Goal: Task Accomplishment & Management: Use online tool/utility

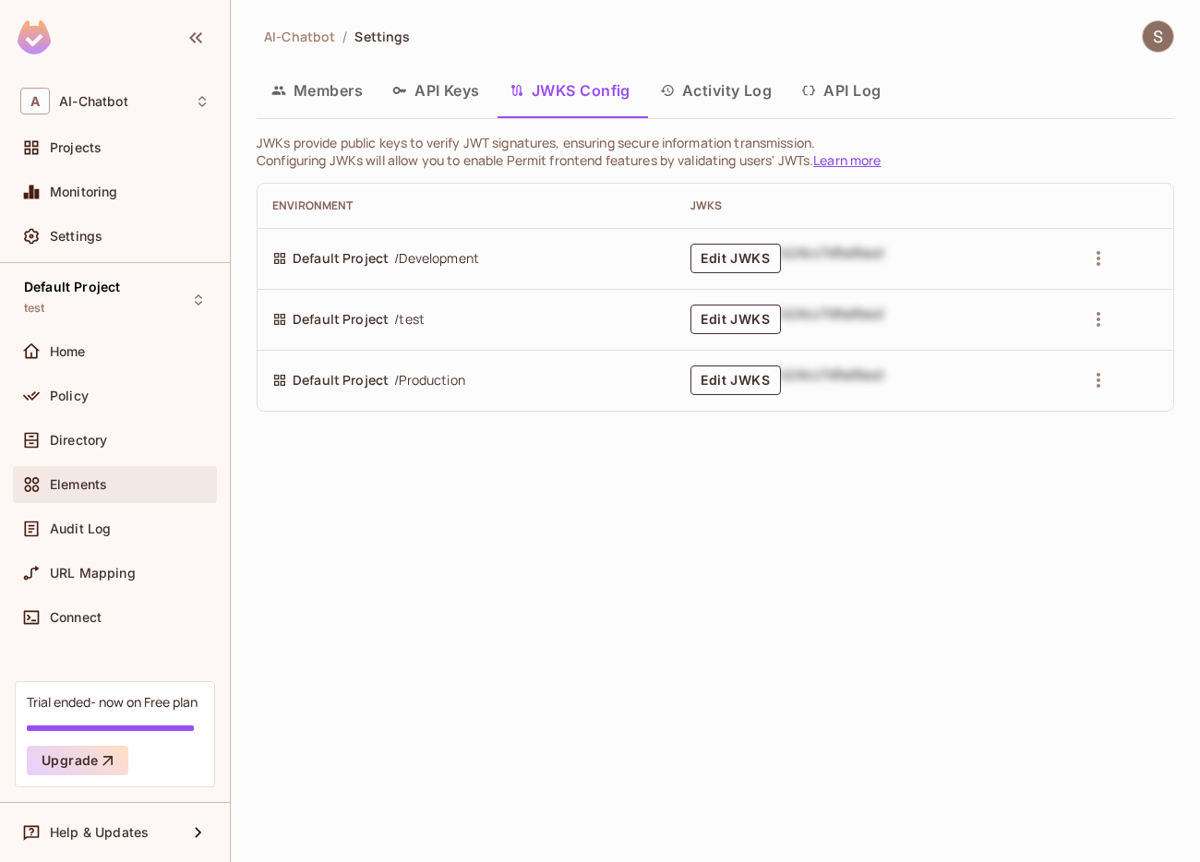
click at [84, 499] on div "Elements" at bounding box center [115, 484] width 204 height 37
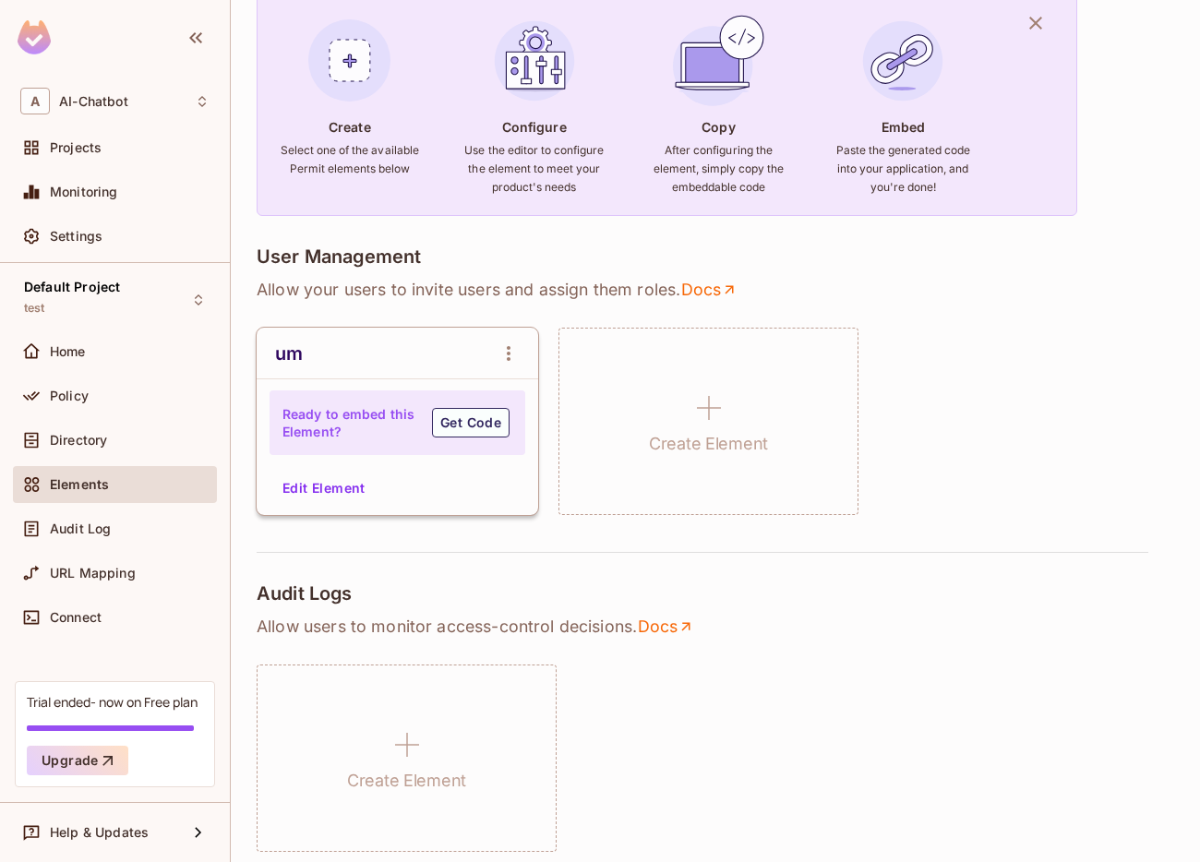
scroll to position [266, 0]
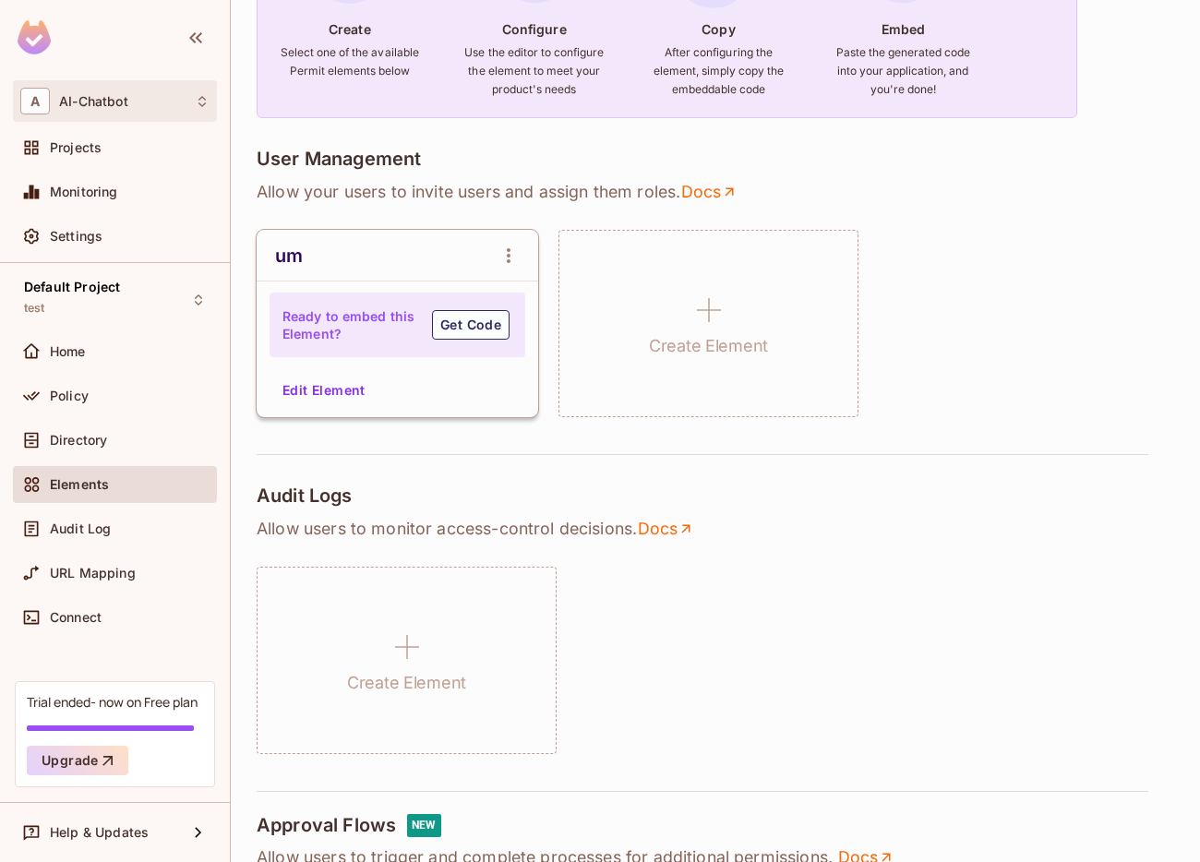
click at [107, 117] on div "A AI-Chatbot" at bounding box center [115, 101] width 204 height 42
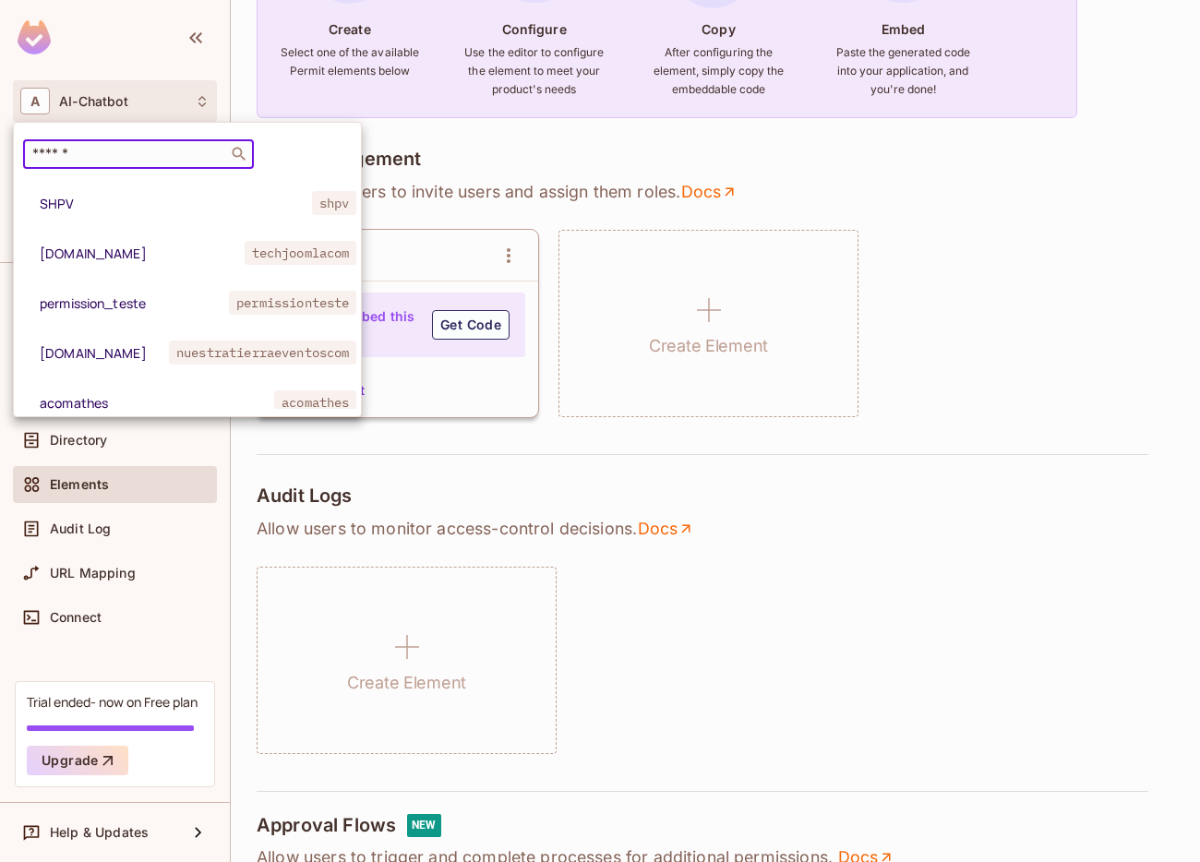
click at [102, 159] on input "text" at bounding box center [126, 154] width 194 height 18
click at [1045, 272] on div at bounding box center [600, 431] width 1200 height 862
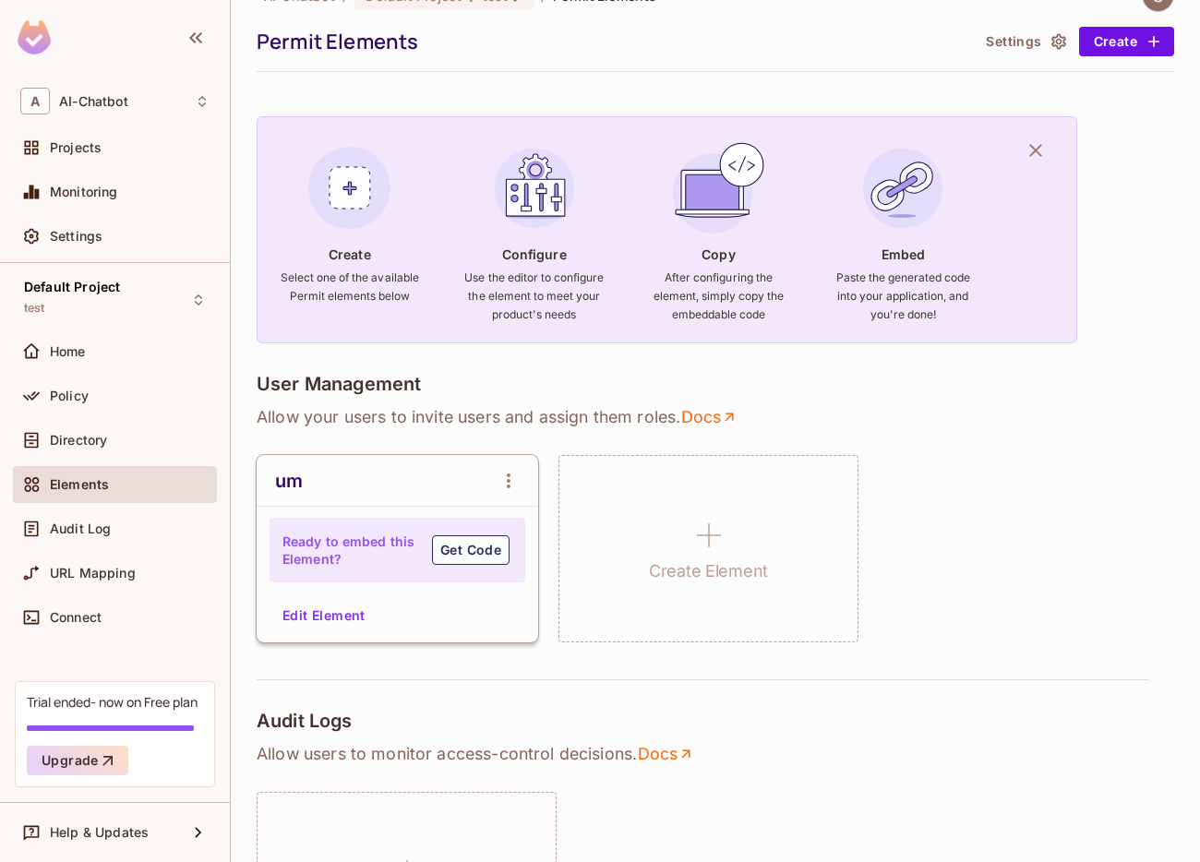
scroll to position [0, 0]
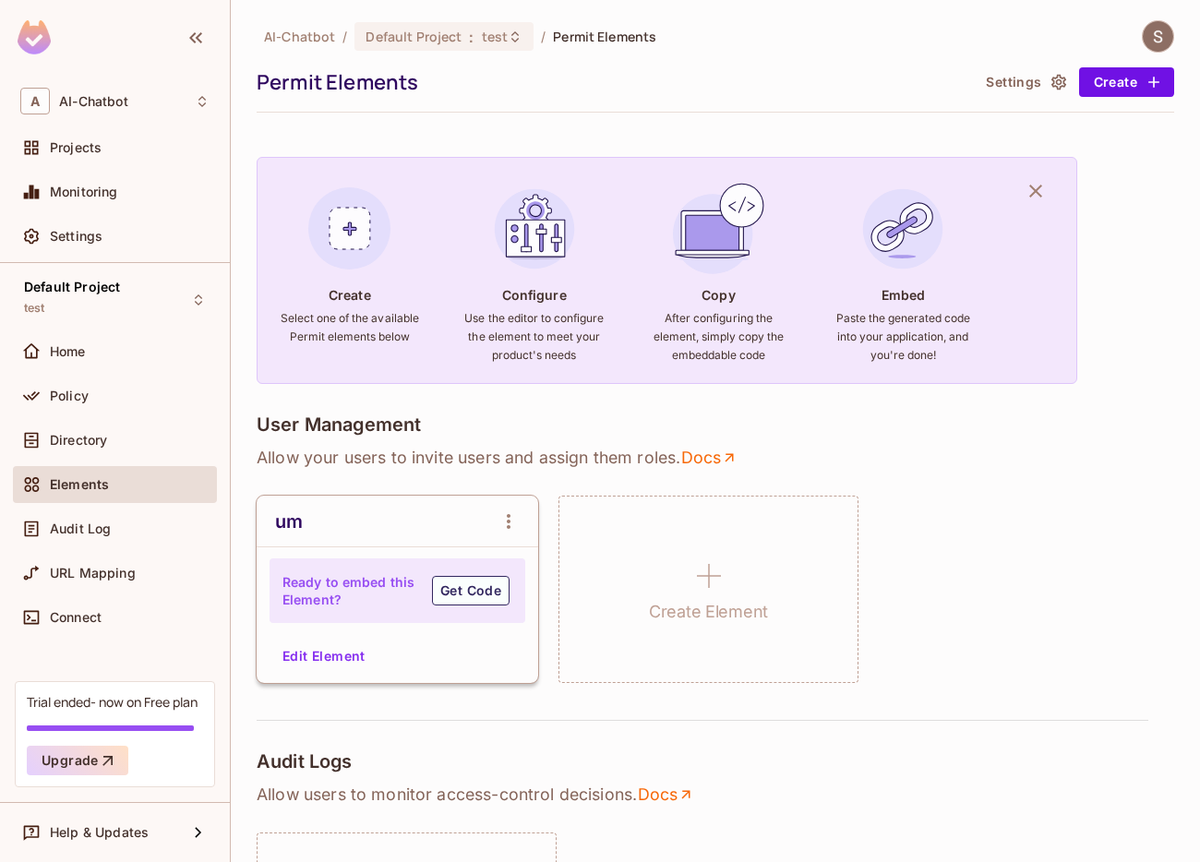
click at [1154, 43] on img at bounding box center [1158, 36] width 30 height 30
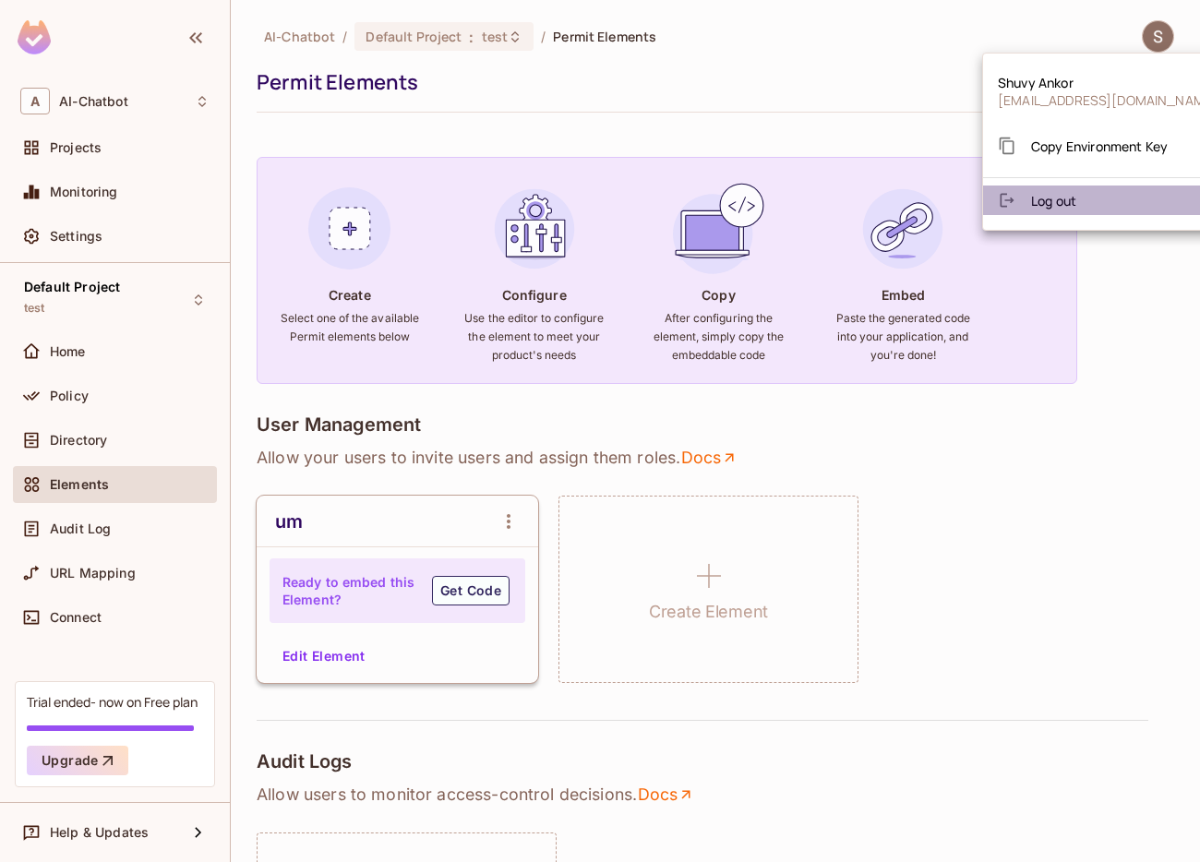
click at [1097, 205] on li "Log out" at bounding box center [1107, 201] width 249 height 30
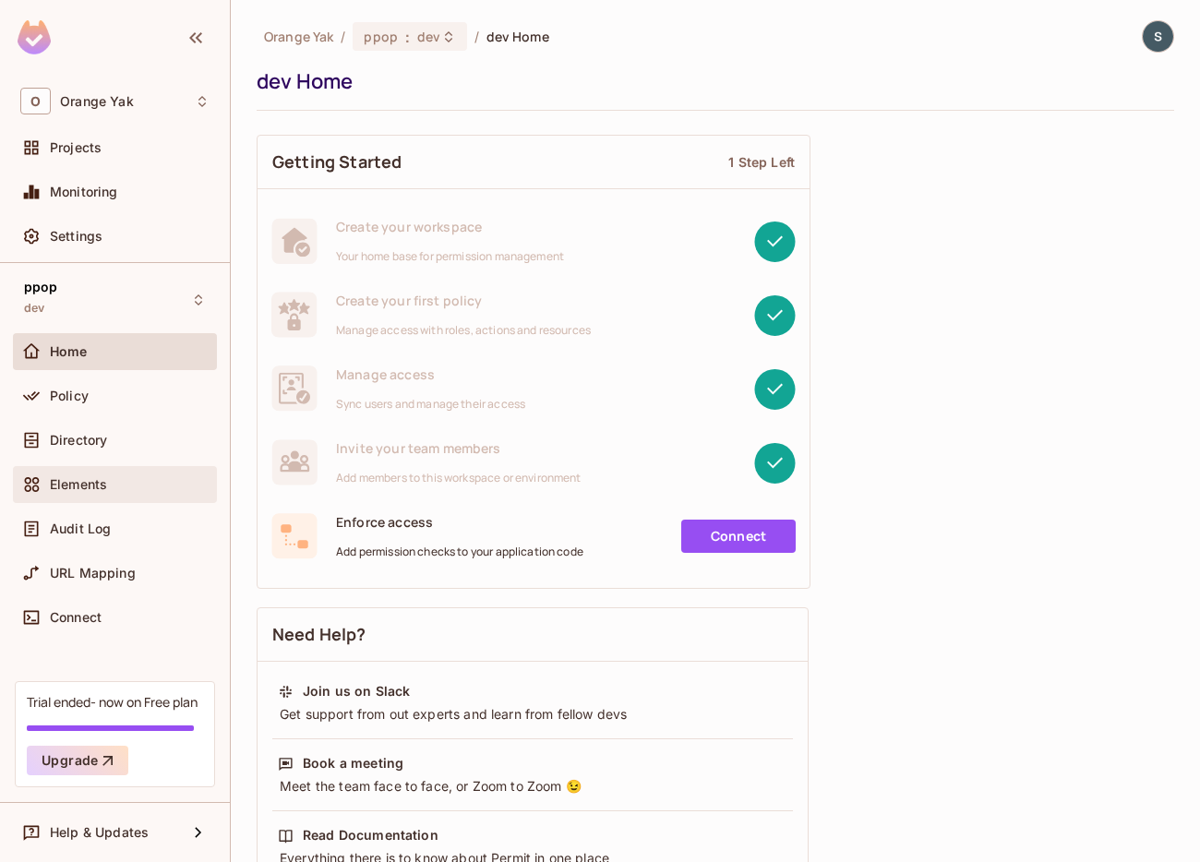
click at [56, 485] on span "Elements" at bounding box center [78, 484] width 57 height 15
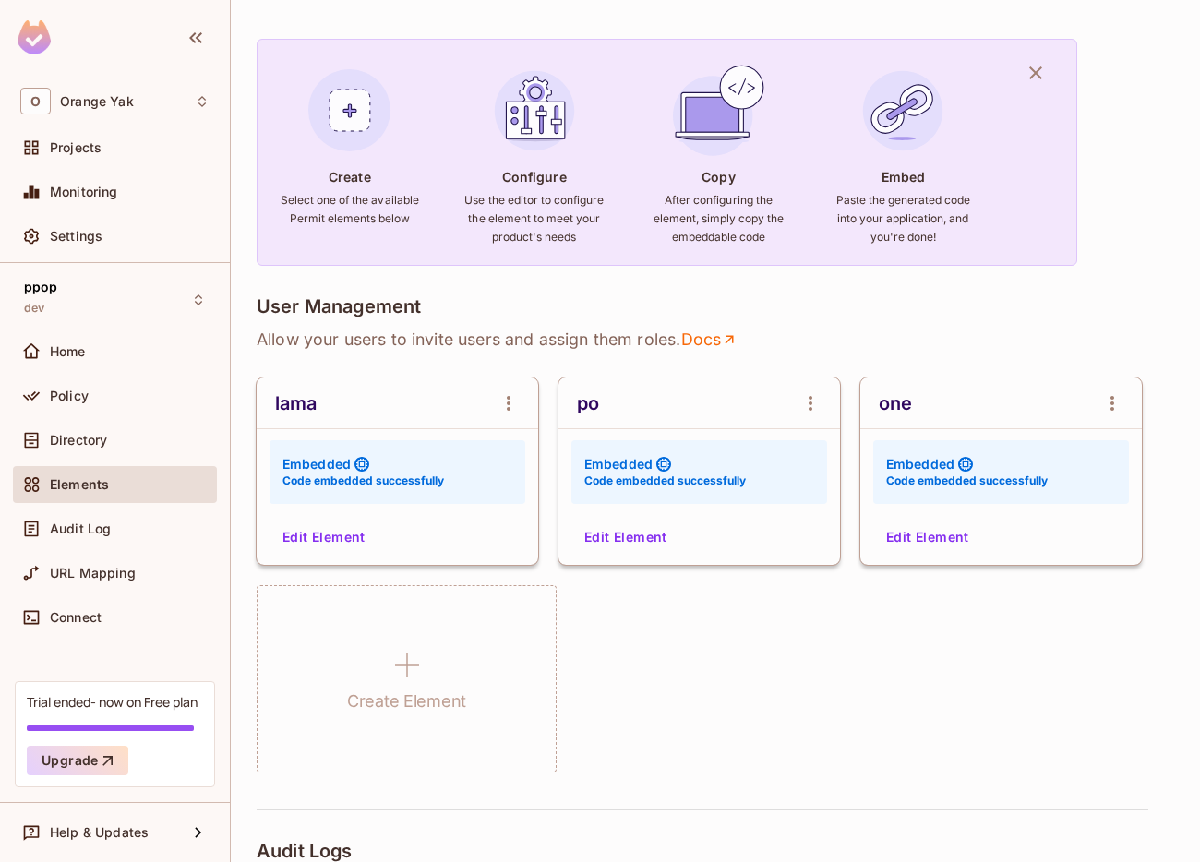
scroll to position [168, 0]
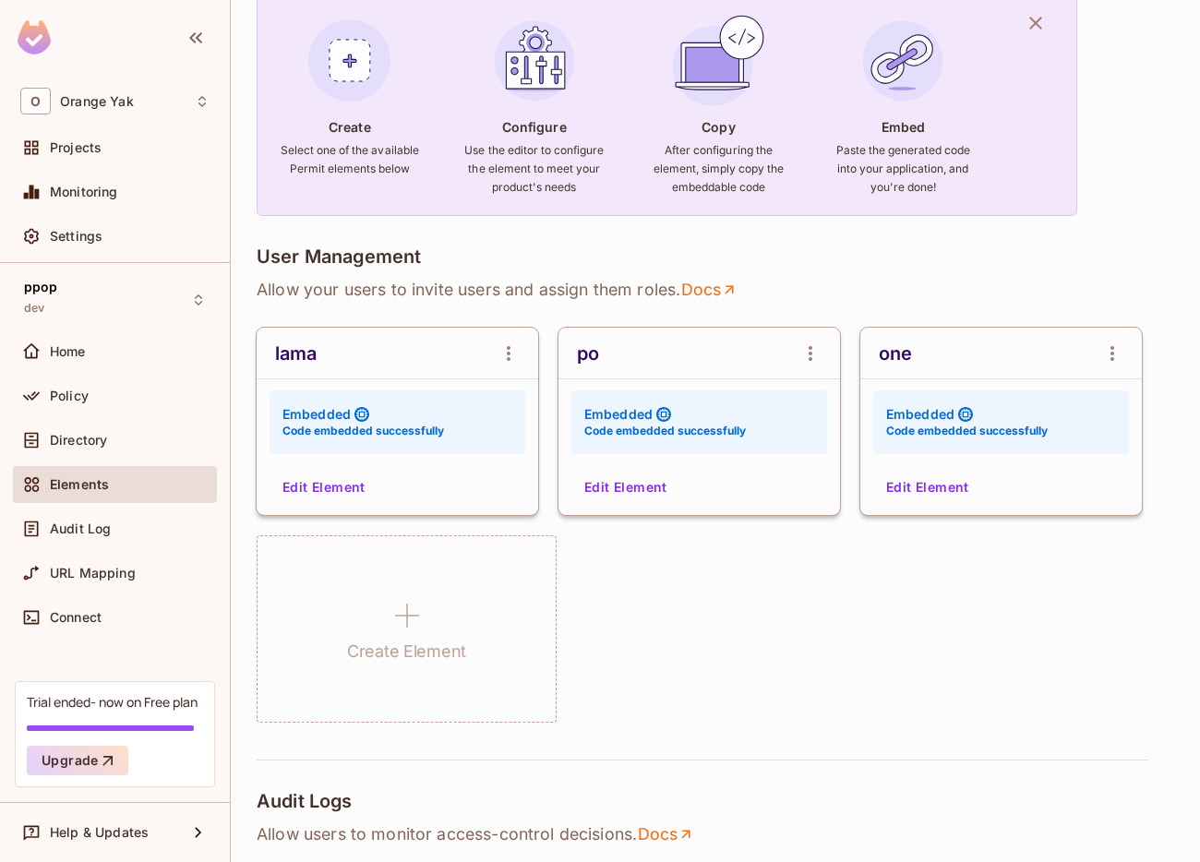
click at [655, 493] on button "Edit Element" at bounding box center [626, 488] width 98 height 30
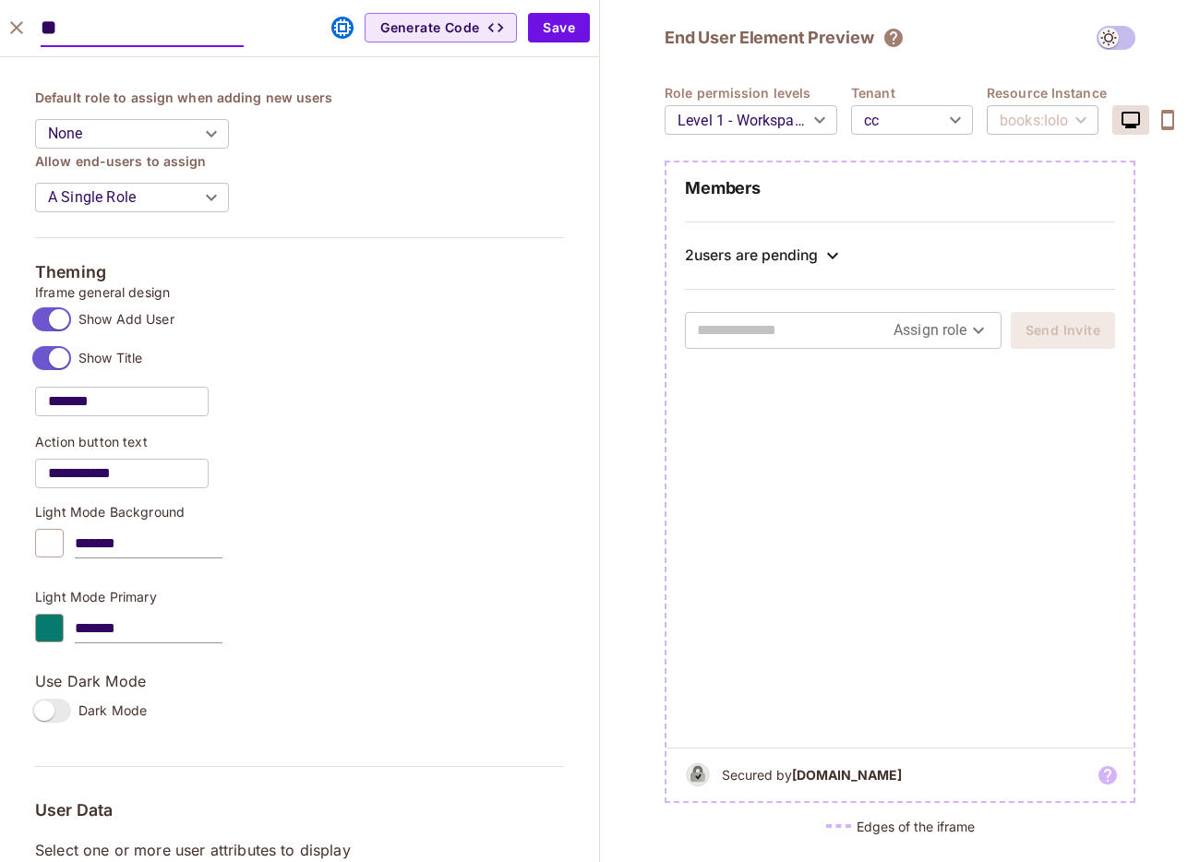
scroll to position [777, 0]
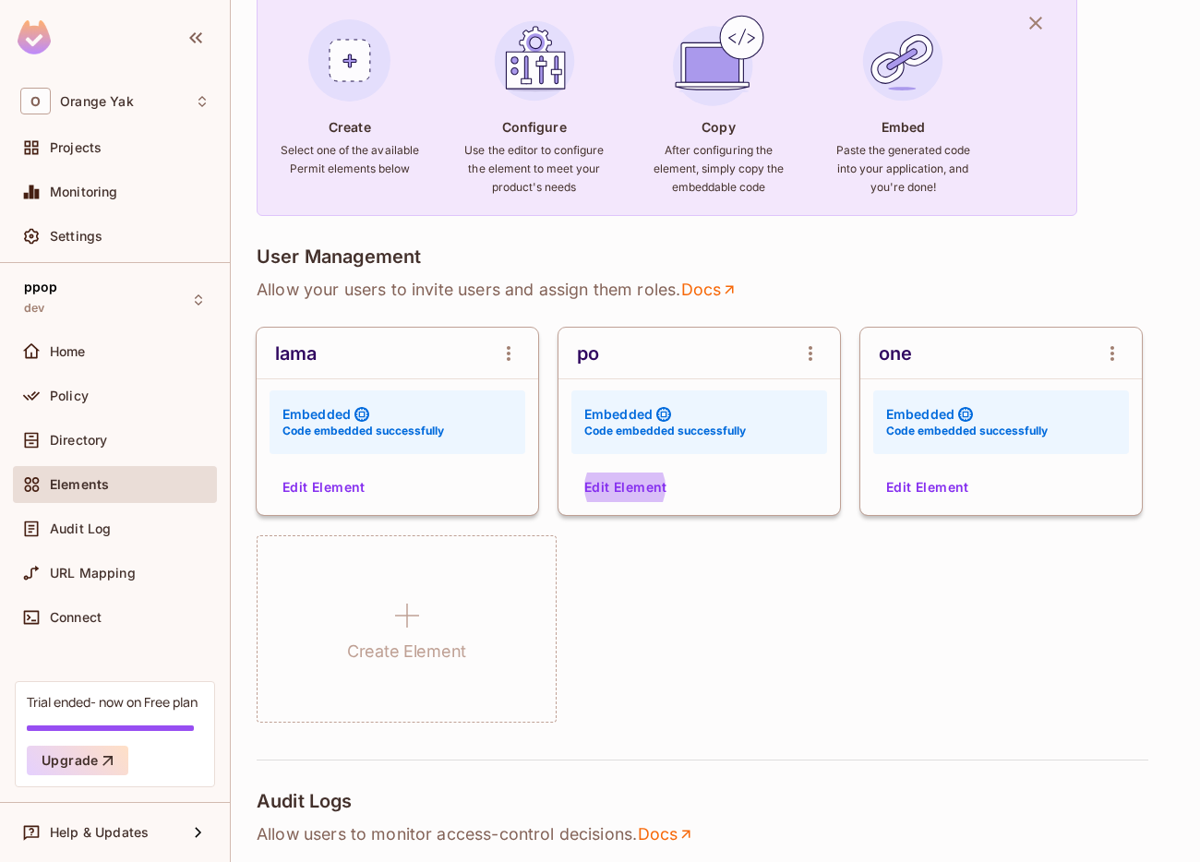
click at [612, 474] on button "Edit Element" at bounding box center [626, 488] width 98 height 30
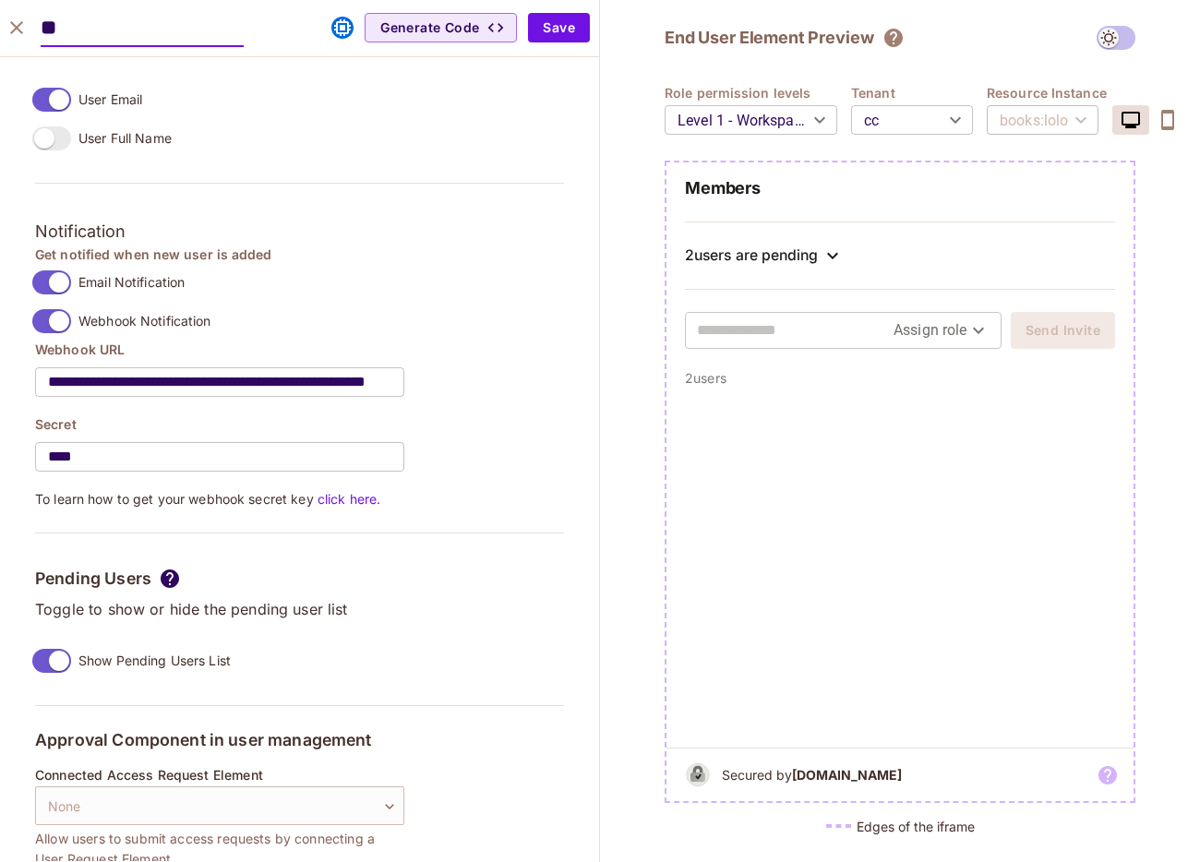
scroll to position [1597, 0]
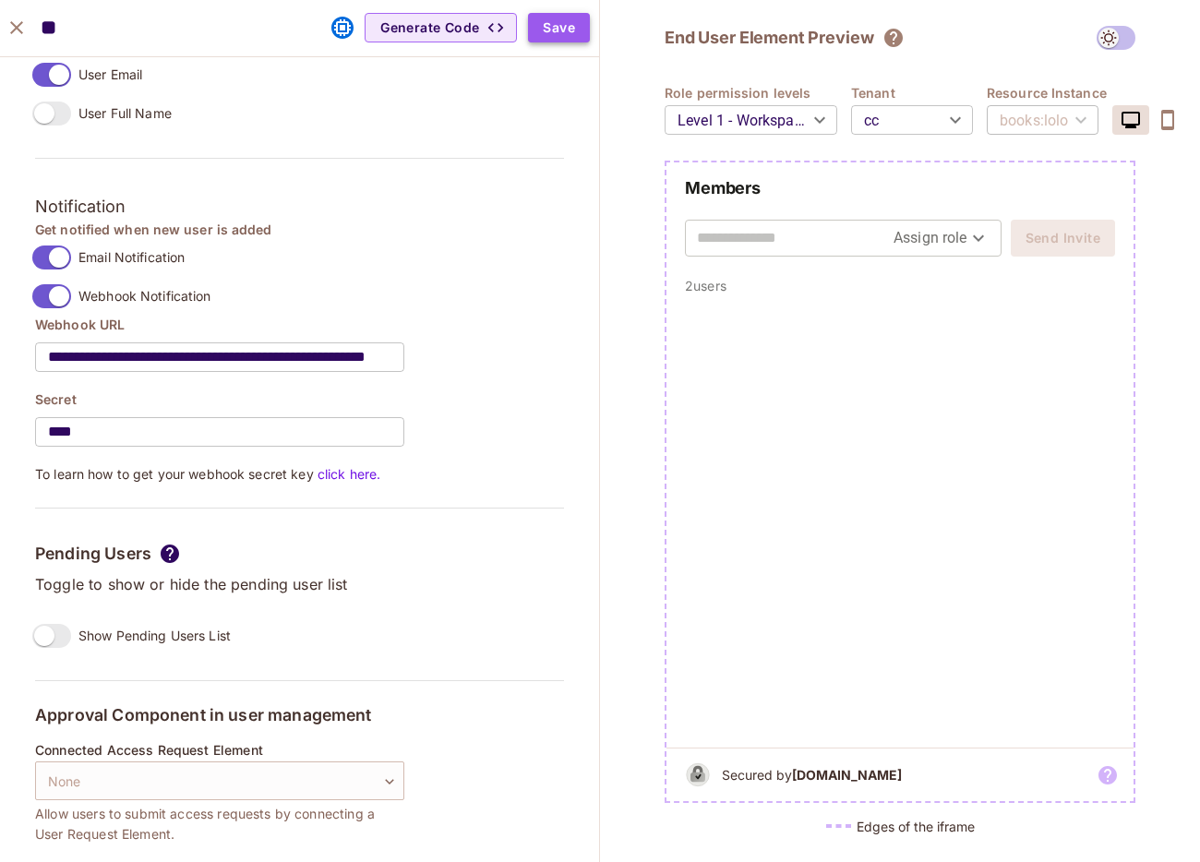
click at [562, 34] on button "Save" at bounding box center [559, 28] width 62 height 30
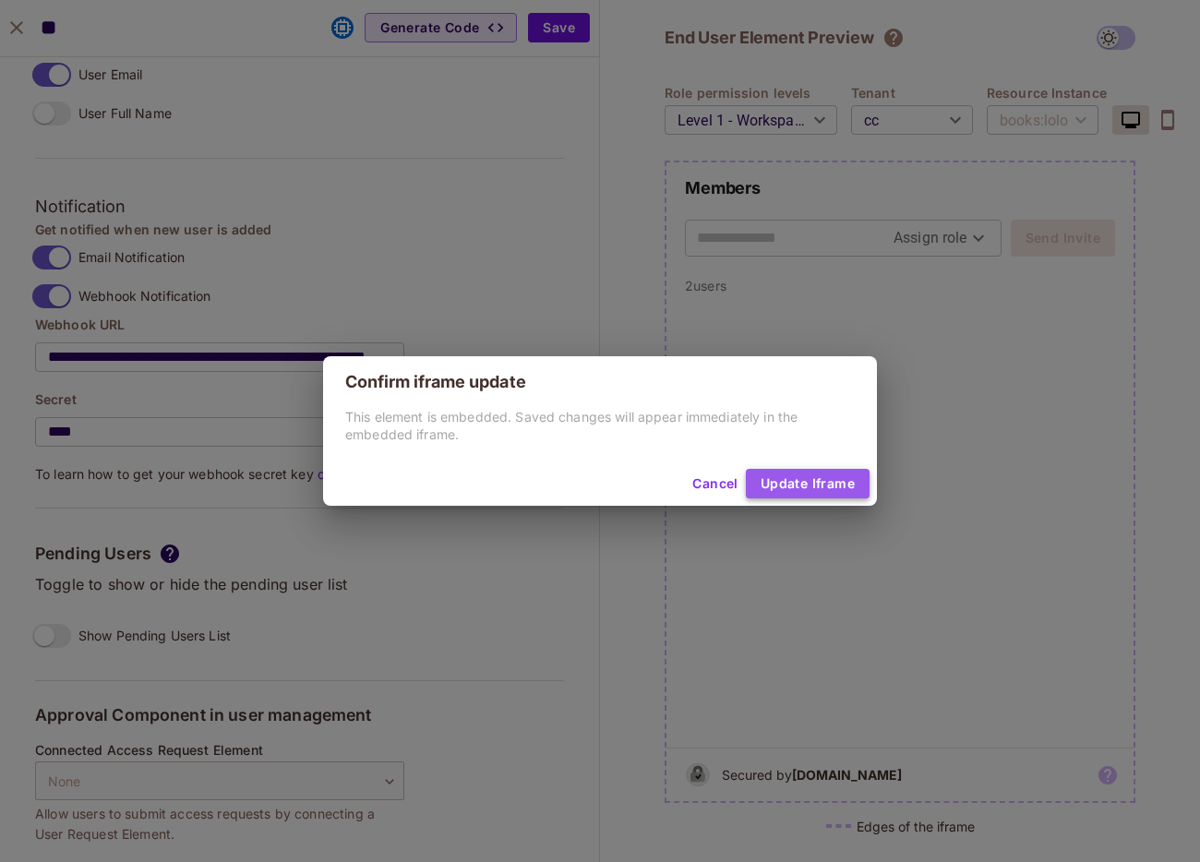
click at [806, 494] on button "Update Iframe" at bounding box center [808, 484] width 124 height 30
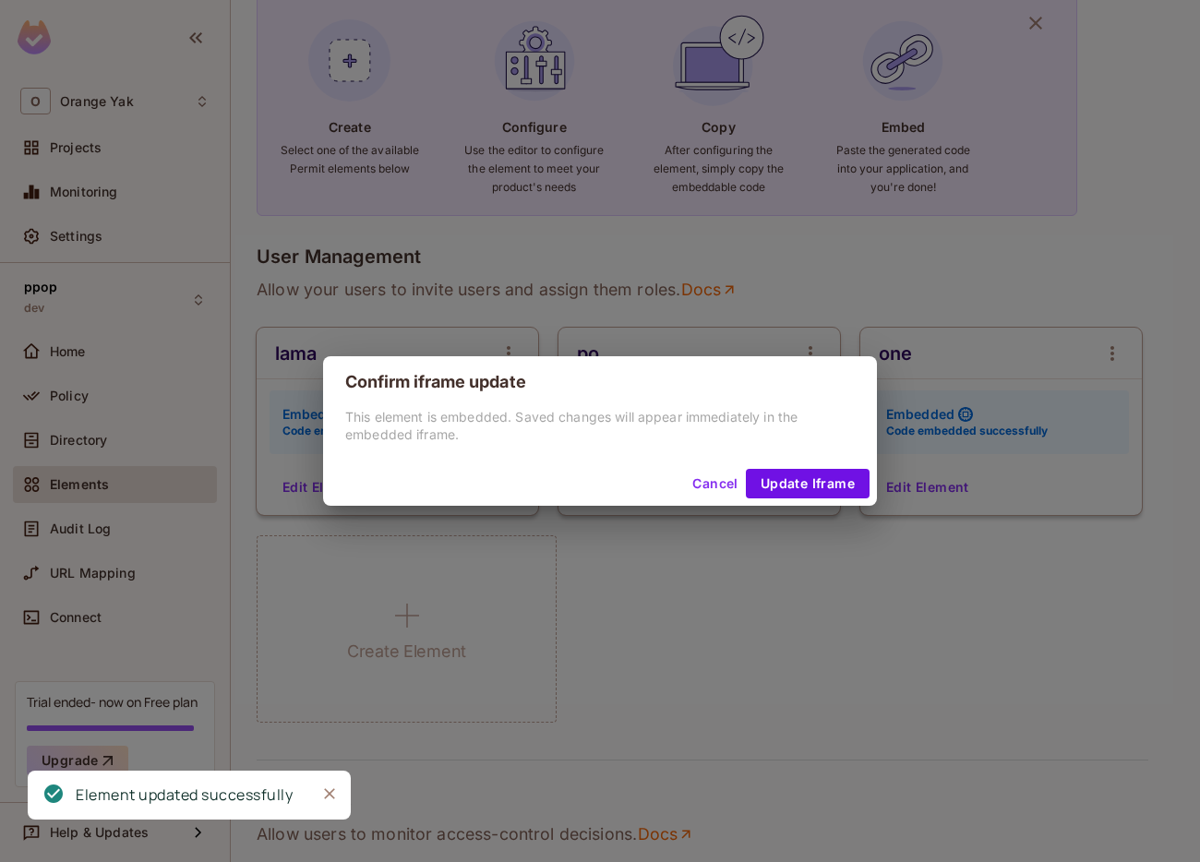
scroll to position [1440, 0]
